Goal: Communication & Community: Ask a question

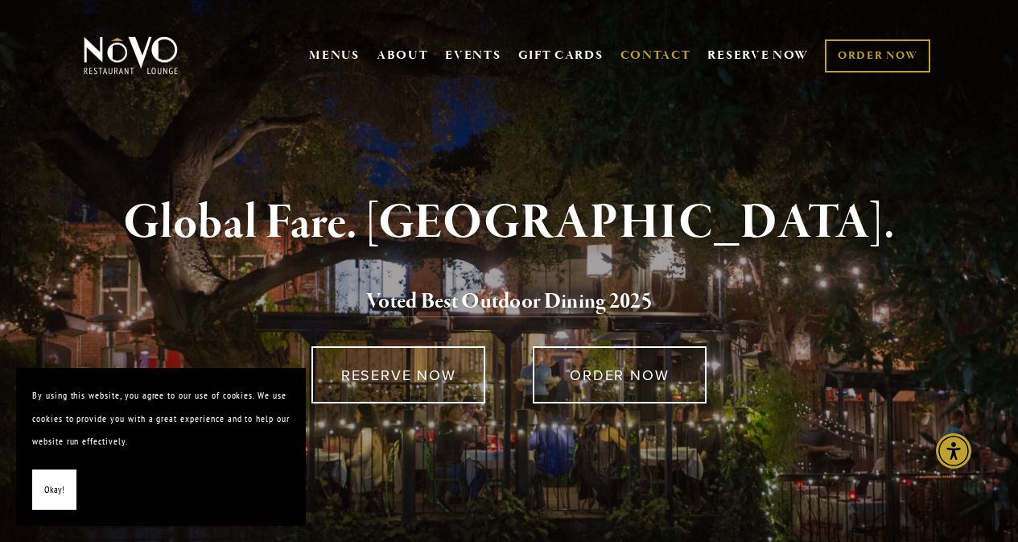
click at [638, 47] on link "CONTACT" at bounding box center [656, 55] width 71 height 31
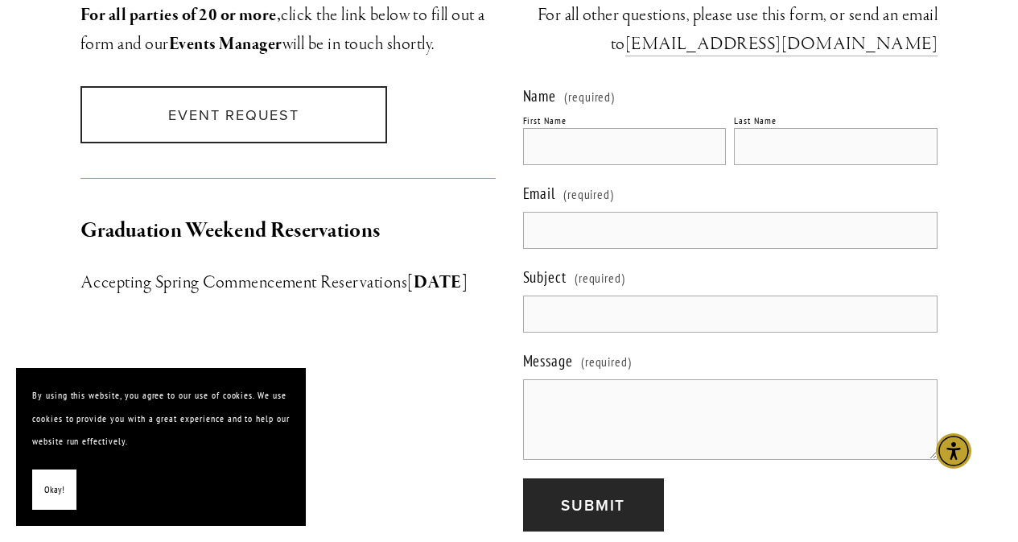
scroll to position [1621, 0]
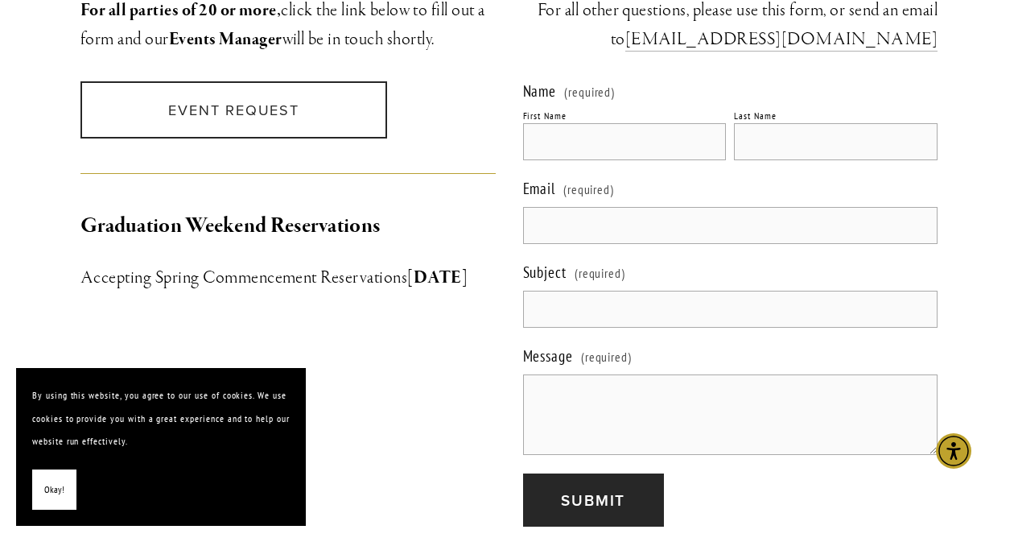
click at [586, 129] on input "First Name" at bounding box center [625, 141] width 204 height 37
type input "[PERSON_NAME]"
type input "[EMAIL_ADDRESS][PERSON_NAME][DOMAIN_NAME]"
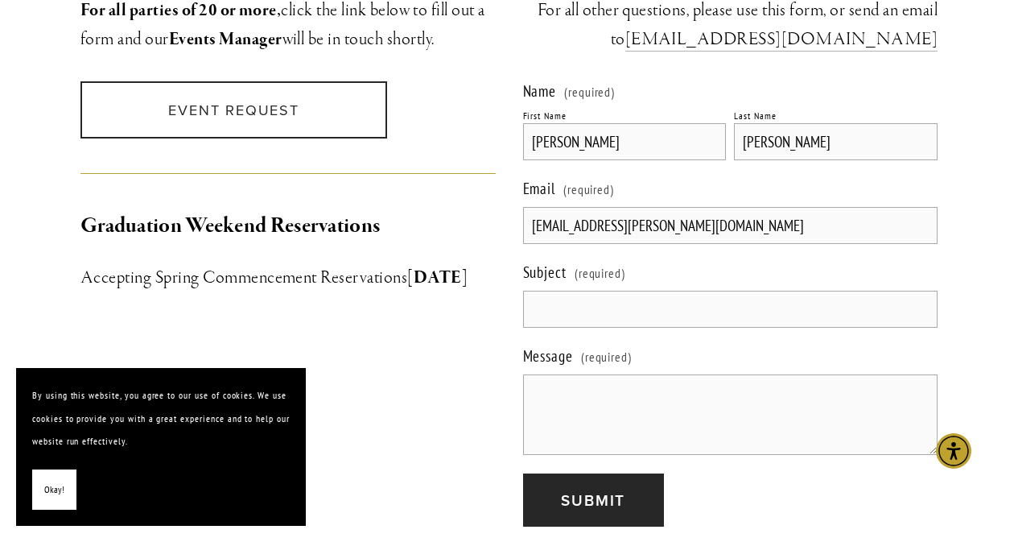
type input "[PERSON_NAME]"
click at [835, 123] on input "[PERSON_NAME]" at bounding box center [836, 141] width 204 height 37
type input "[PERSON_NAME]"
click at [717, 207] on input "[EMAIL_ADDRESS][PERSON_NAME][DOMAIN_NAME]" at bounding box center [730, 225] width 415 height 37
click at [808, 294] on input "Subject (required)" at bounding box center [730, 309] width 415 height 37
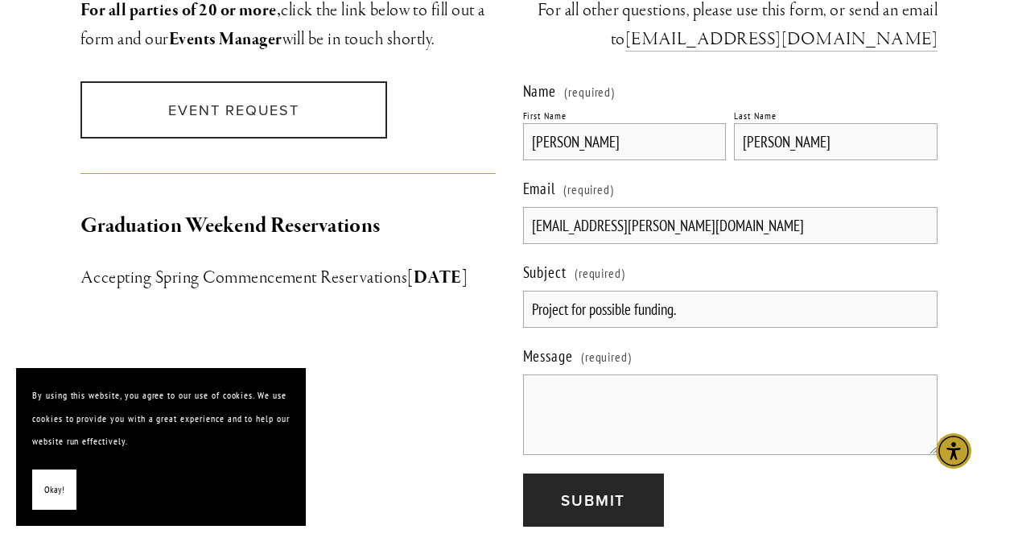
type input "Project for possible funding."
click at [732, 374] on textarea "Message (required)" at bounding box center [730, 414] width 415 height 81
paste textarea "Dear [PERSON_NAME], After a detailed review of your company profile, we are ple…"
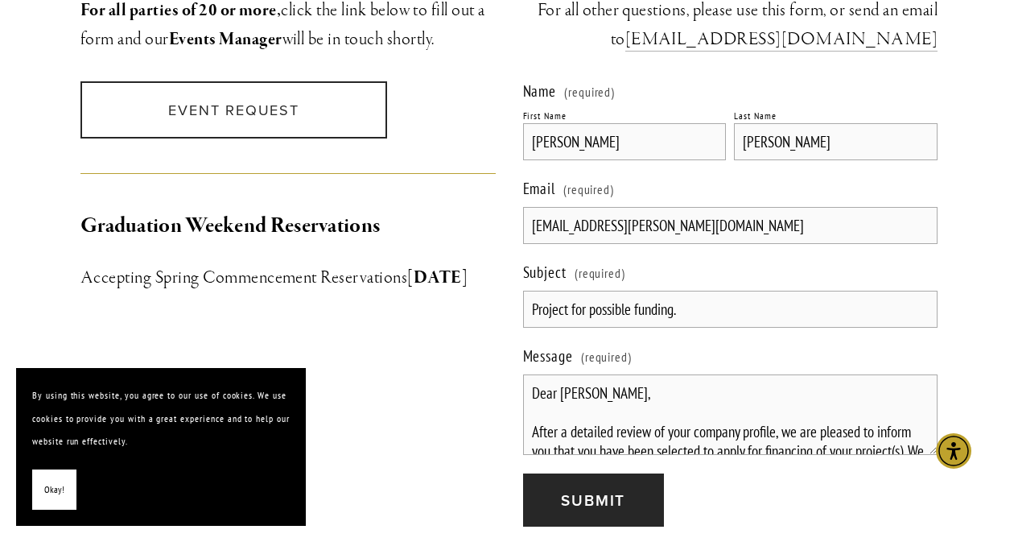
scroll to position [104, 0]
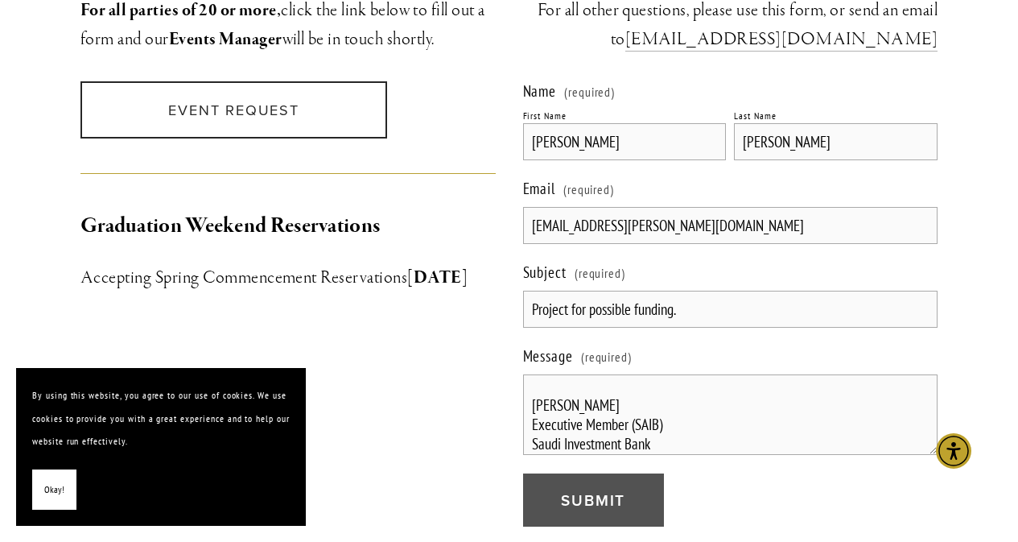
type textarea "Dear [PERSON_NAME], After a detailed review of your company profile, we are ple…"
click at [547, 481] on button "Submit Submit" at bounding box center [593, 500] width 141 height 54
